Goal: Obtain resource: Download file/media

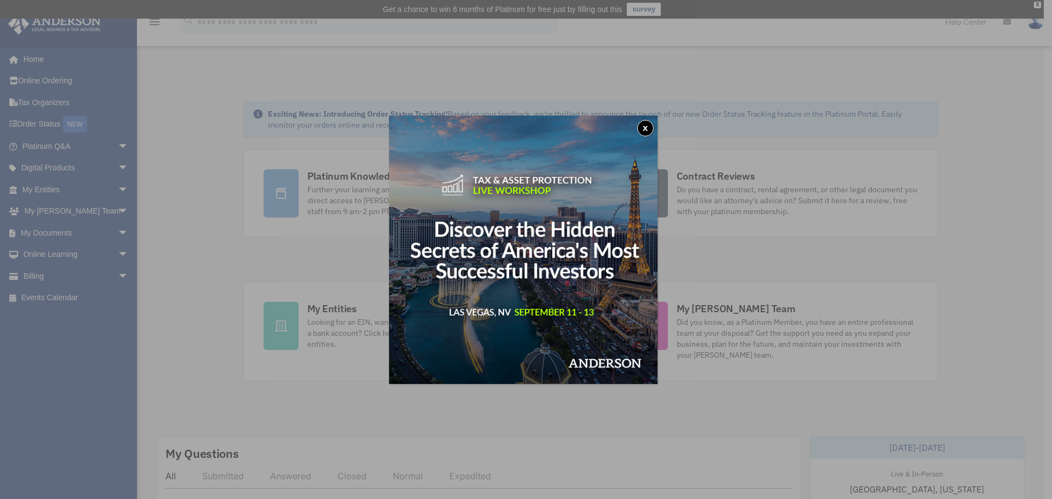
drag, startPoint x: 651, startPoint y: 130, endPoint x: 636, endPoint y: 129, distance: 14.8
click at [651, 130] on button "x" at bounding box center [645, 128] width 16 height 16
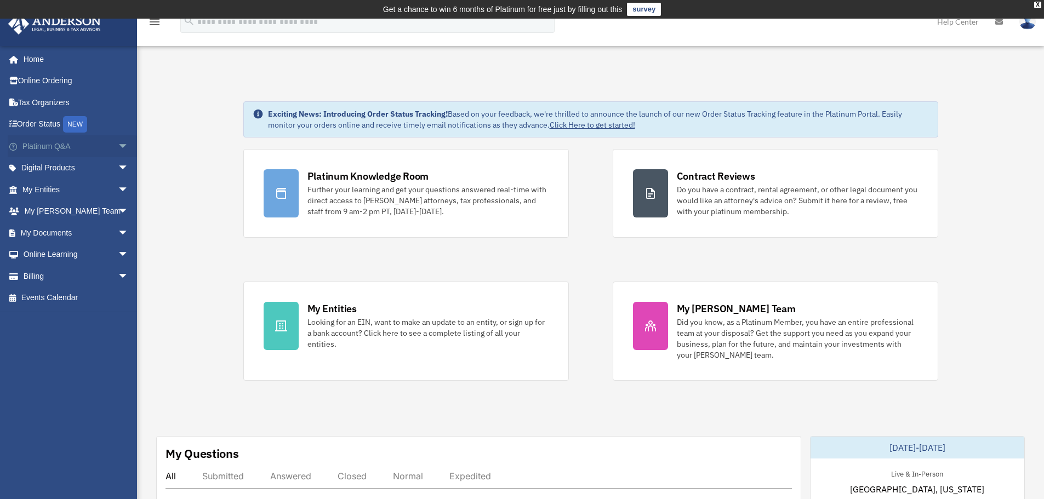
click at [118, 144] on span "arrow_drop_down" at bounding box center [129, 146] width 22 height 22
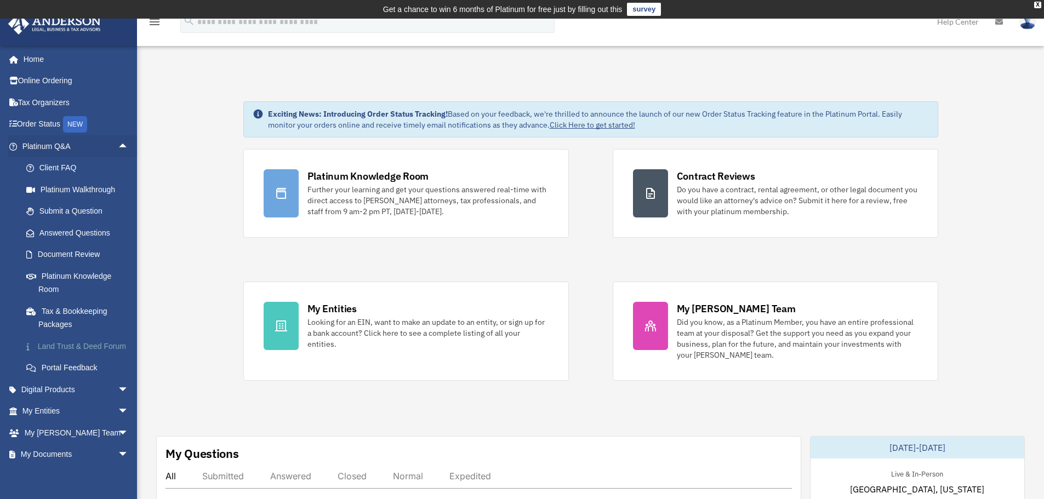
click at [77, 351] on link "Land Trust & Deed Forum" at bounding box center [80, 346] width 130 height 22
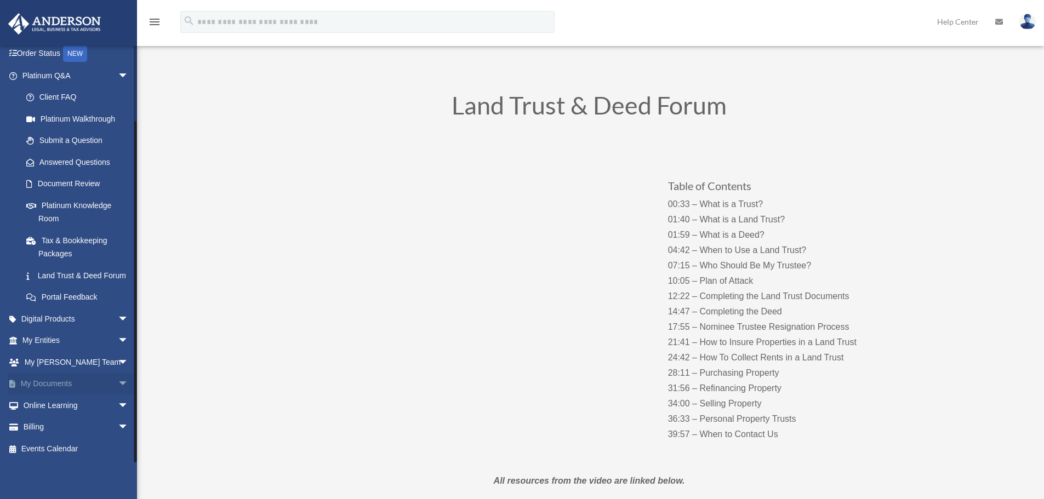
scroll to position [110, 0]
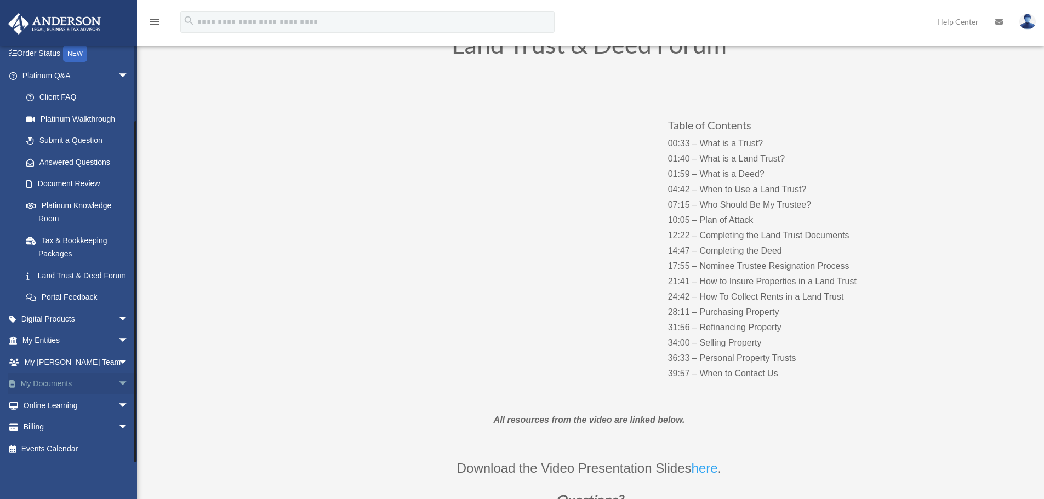
click at [118, 381] on span "arrow_drop_down" at bounding box center [129, 384] width 22 height 22
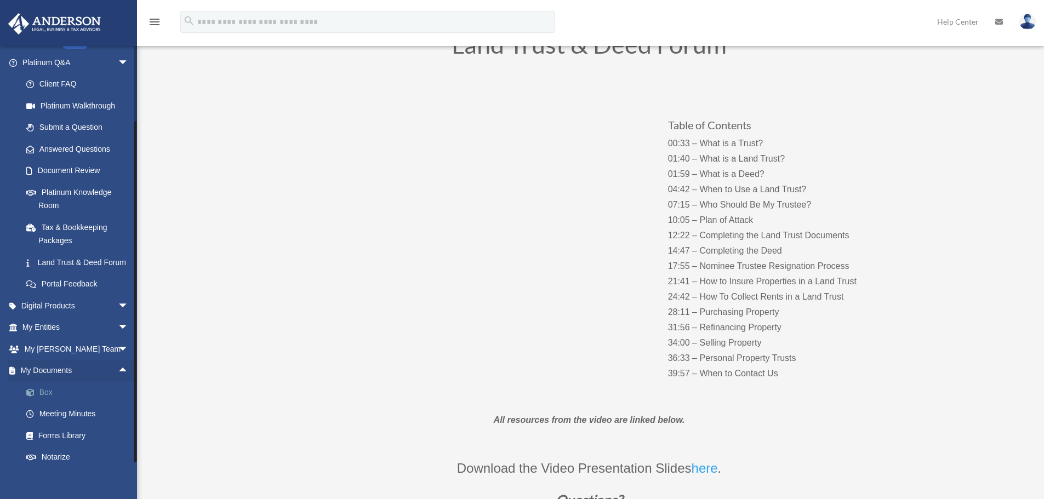
click at [48, 403] on link "Box" at bounding box center [80, 392] width 130 height 22
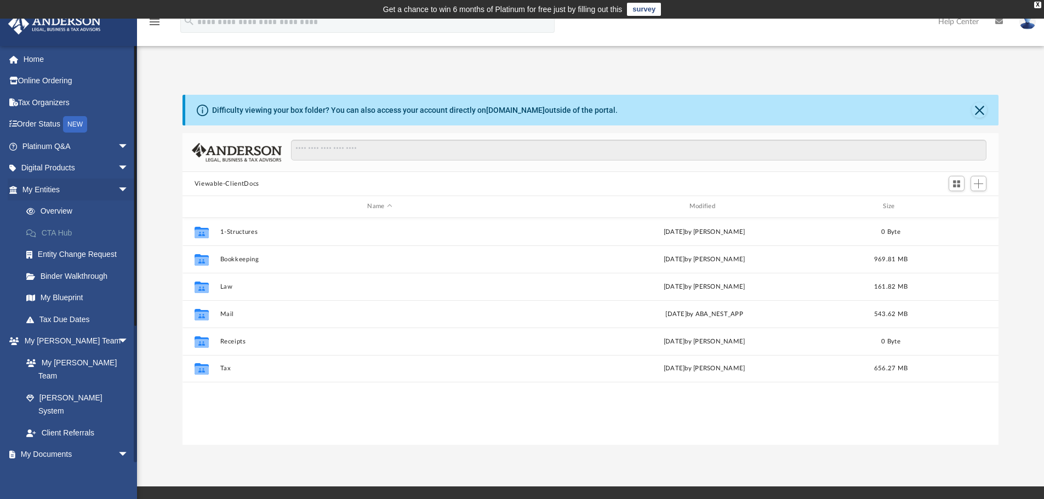
scroll to position [241, 808]
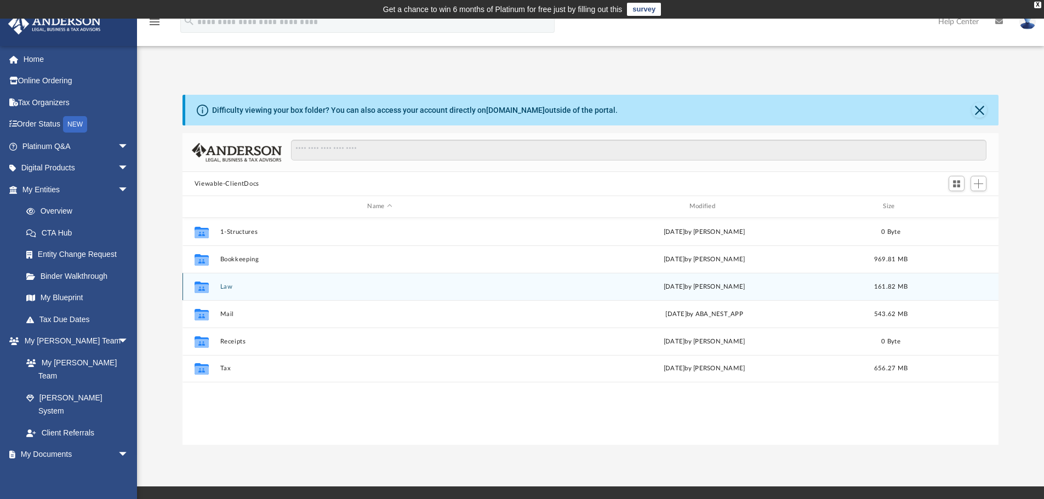
click at [270, 293] on div "Collaborated Folder Law Fri Aug 8 2025 by Cierra Kiiken 161.82 MB" at bounding box center [590, 286] width 816 height 27
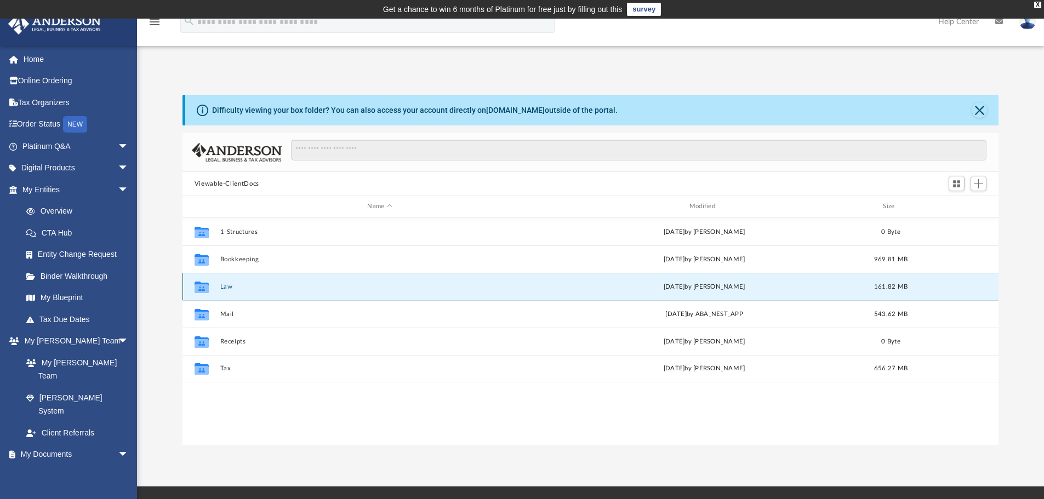
click at [270, 293] on div "Collaborated Folder Law Fri Aug 8 2025 by Cierra Kiiken 161.82 MB" at bounding box center [590, 286] width 816 height 27
click at [256, 290] on button "Law" at bounding box center [379, 286] width 319 height 7
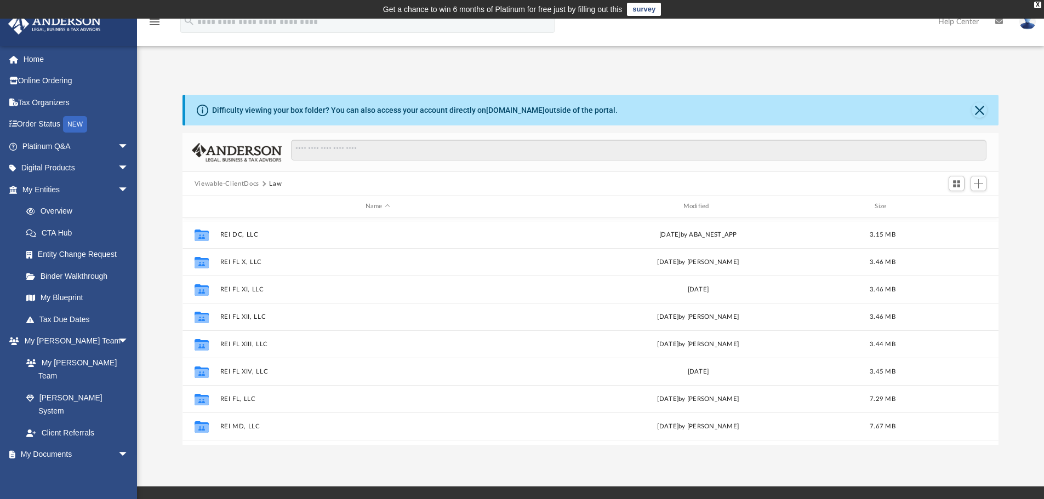
scroll to position [438, 0]
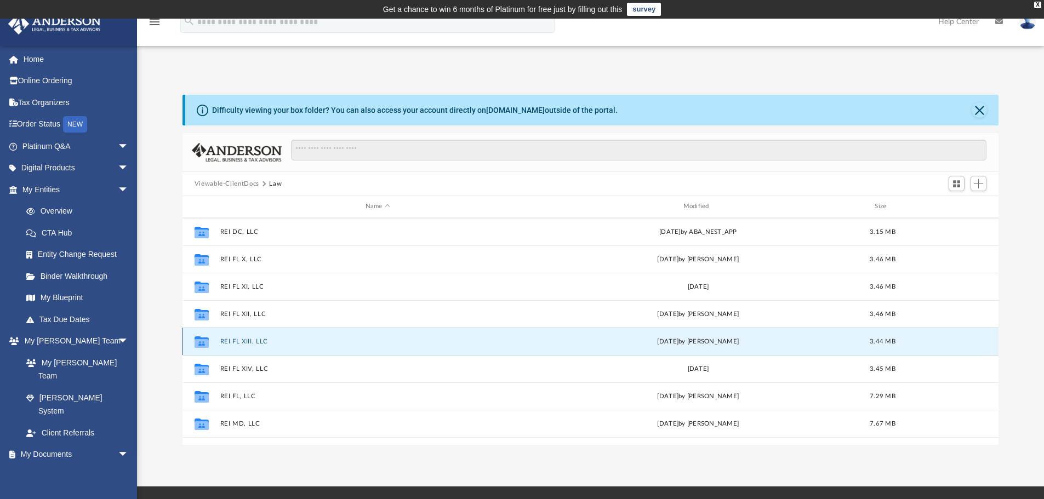
click at [254, 344] on button "REI FL XIII, LLC" at bounding box center [378, 341] width 316 height 7
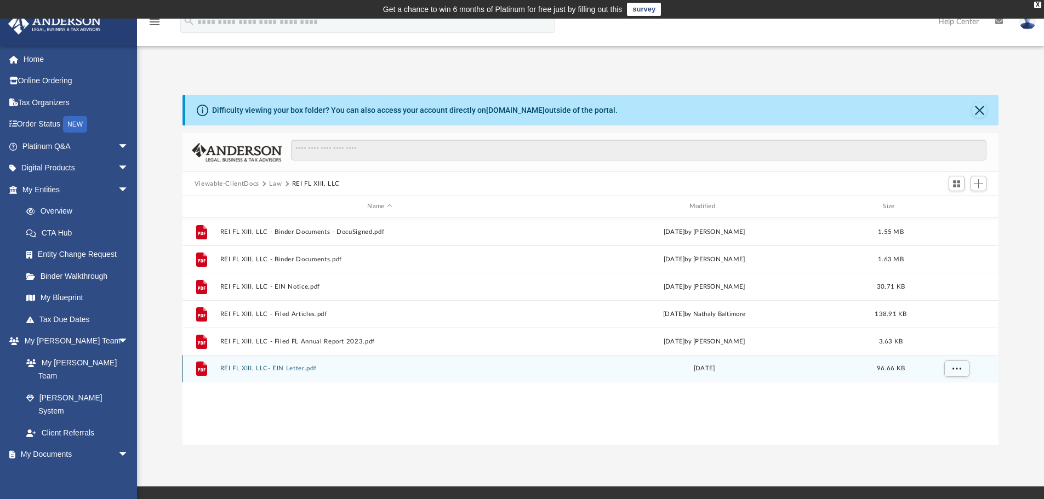
click at [290, 370] on button "REI FL XIII, LLC- EIN Letter.pdf" at bounding box center [379, 368] width 319 height 7
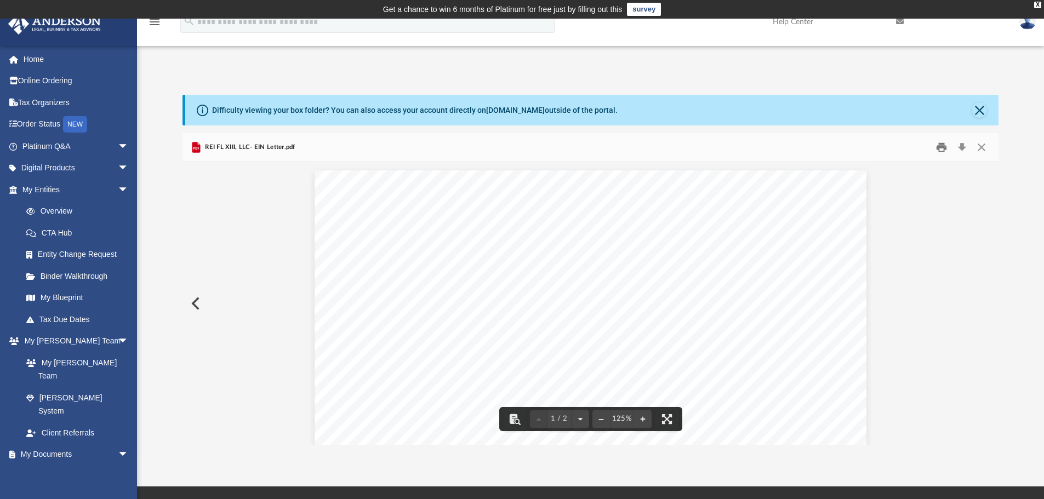
click at [938, 150] on button "Print" at bounding box center [941, 147] width 22 height 17
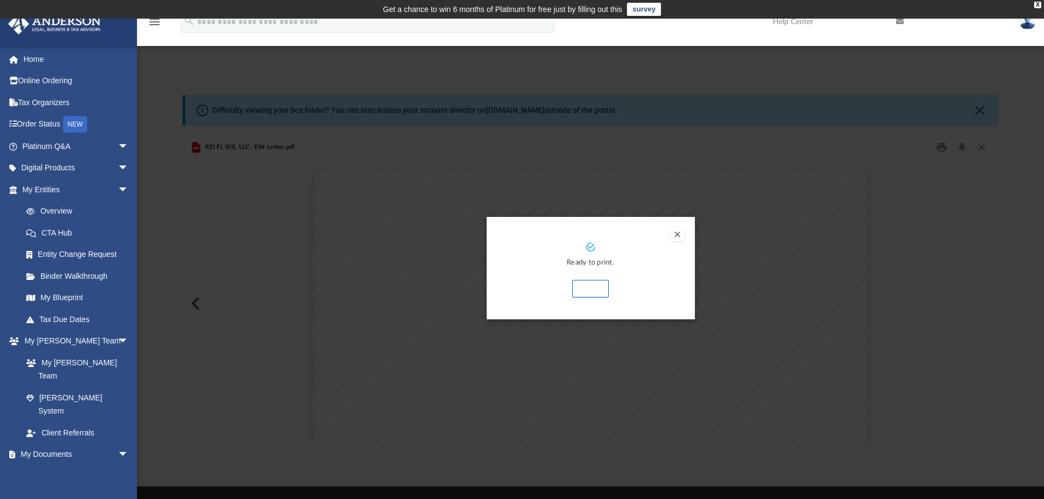
click at [597, 294] on button "Print" at bounding box center [590, 289] width 37 height 18
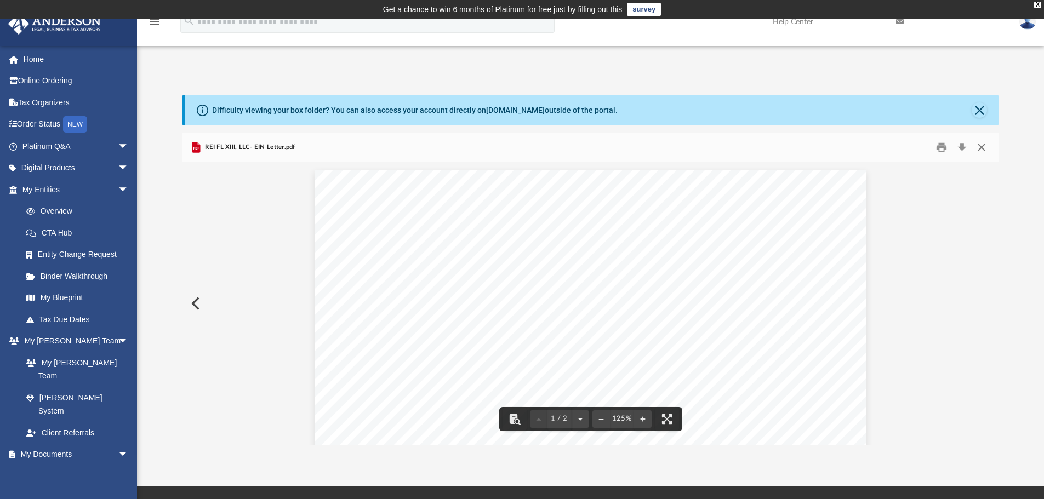
click at [985, 148] on button "Close" at bounding box center [981, 147] width 20 height 17
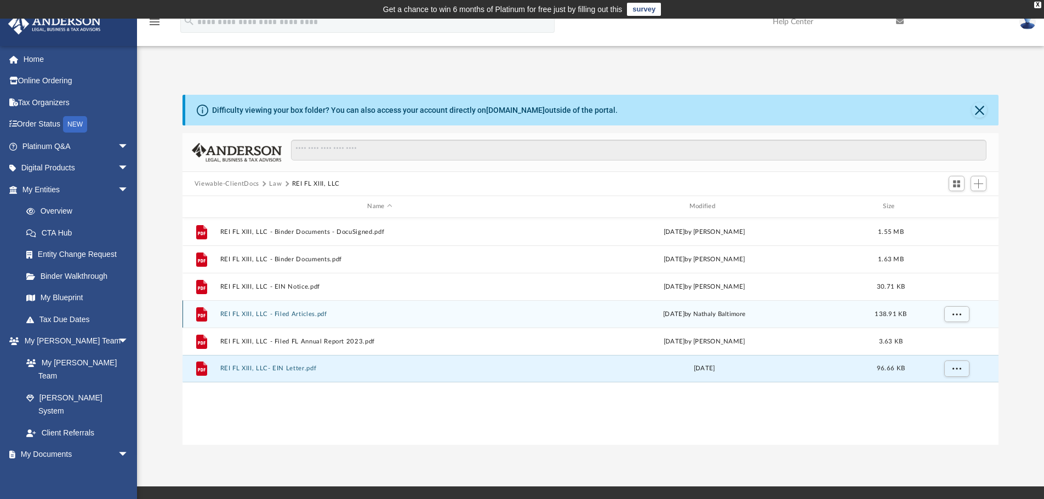
click at [307, 314] on button "REI FL XIII, LLC - Filed Articles.pdf" at bounding box center [379, 314] width 319 height 7
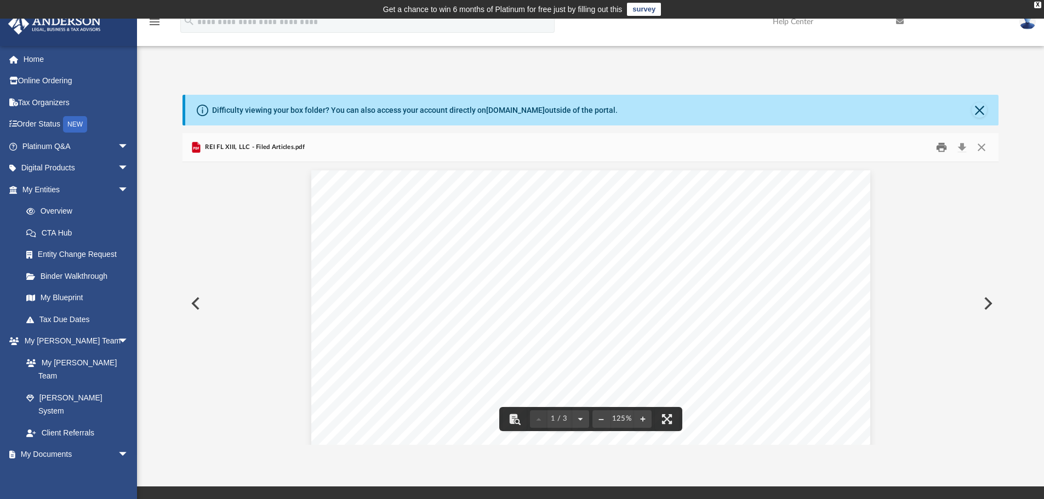
click at [941, 148] on button "Print" at bounding box center [941, 147] width 22 height 17
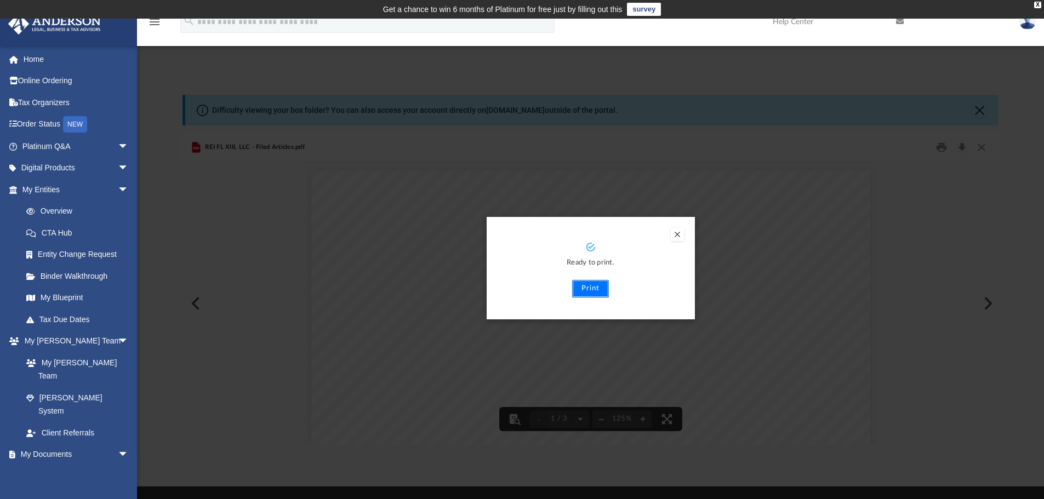
click at [600, 290] on button "Print" at bounding box center [590, 289] width 37 height 18
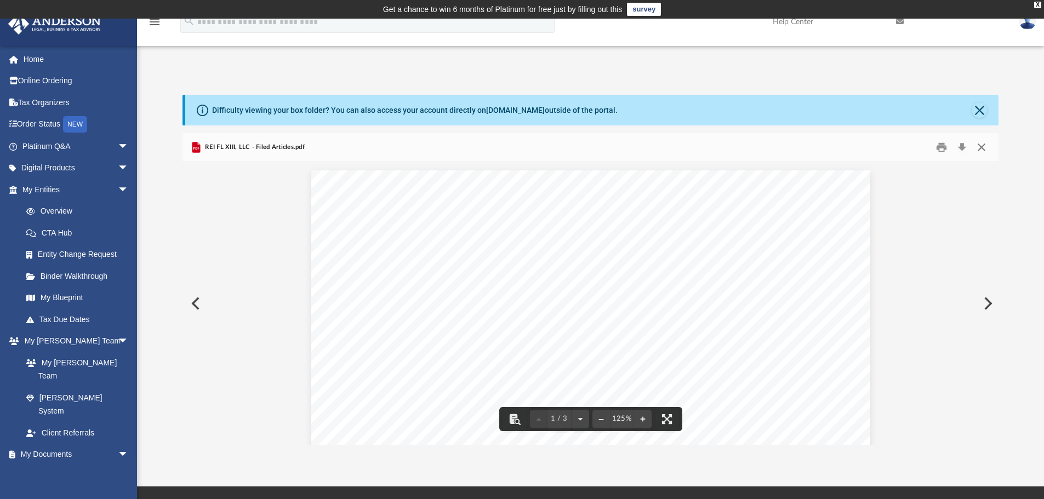
click at [984, 153] on button "Close" at bounding box center [981, 147] width 20 height 17
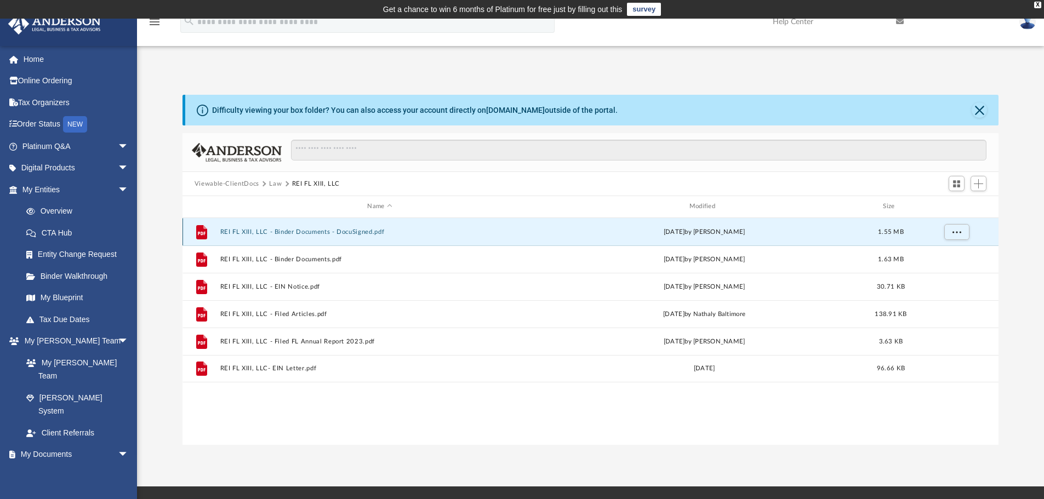
click at [313, 231] on button "REI FL XIII, LLC - Binder Documents - DocuSigned.pdf" at bounding box center [379, 231] width 319 height 7
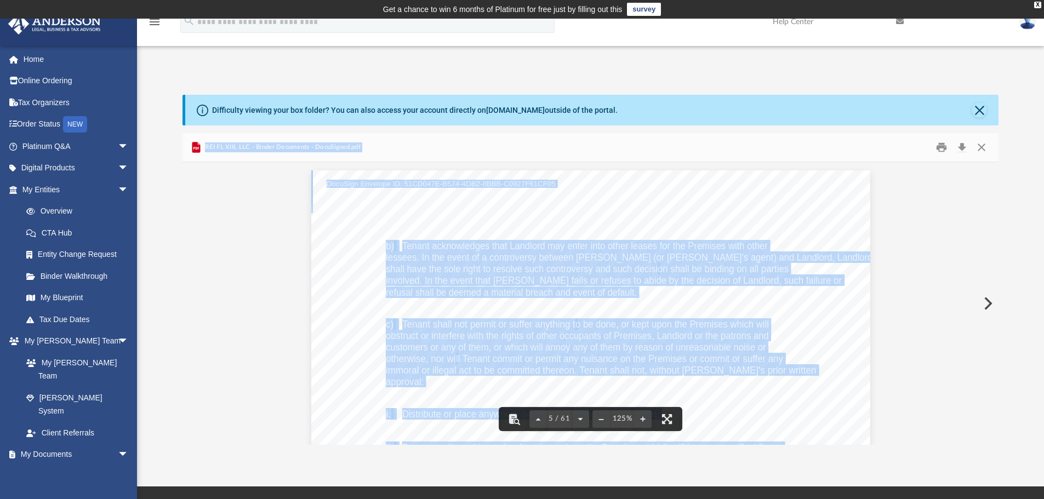
scroll to position [3288, 0]
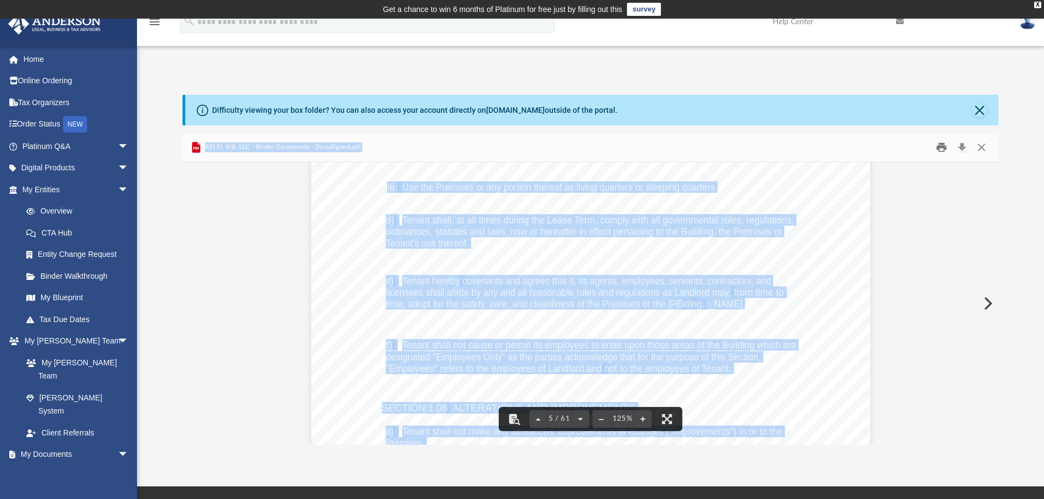
click at [941, 148] on button "Print" at bounding box center [941, 147] width 22 height 17
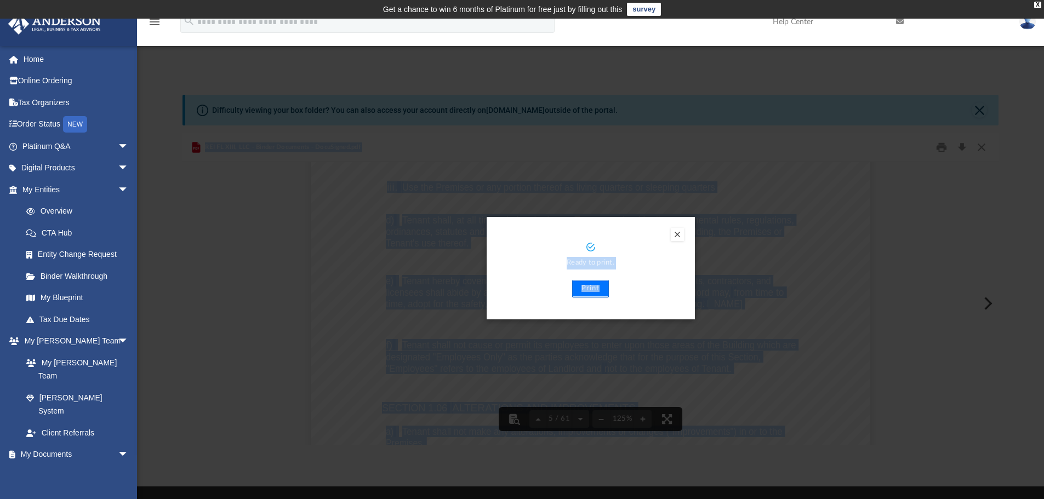
click at [594, 291] on button "Print" at bounding box center [590, 289] width 37 height 18
